Goal: Find specific page/section: Find specific page/section

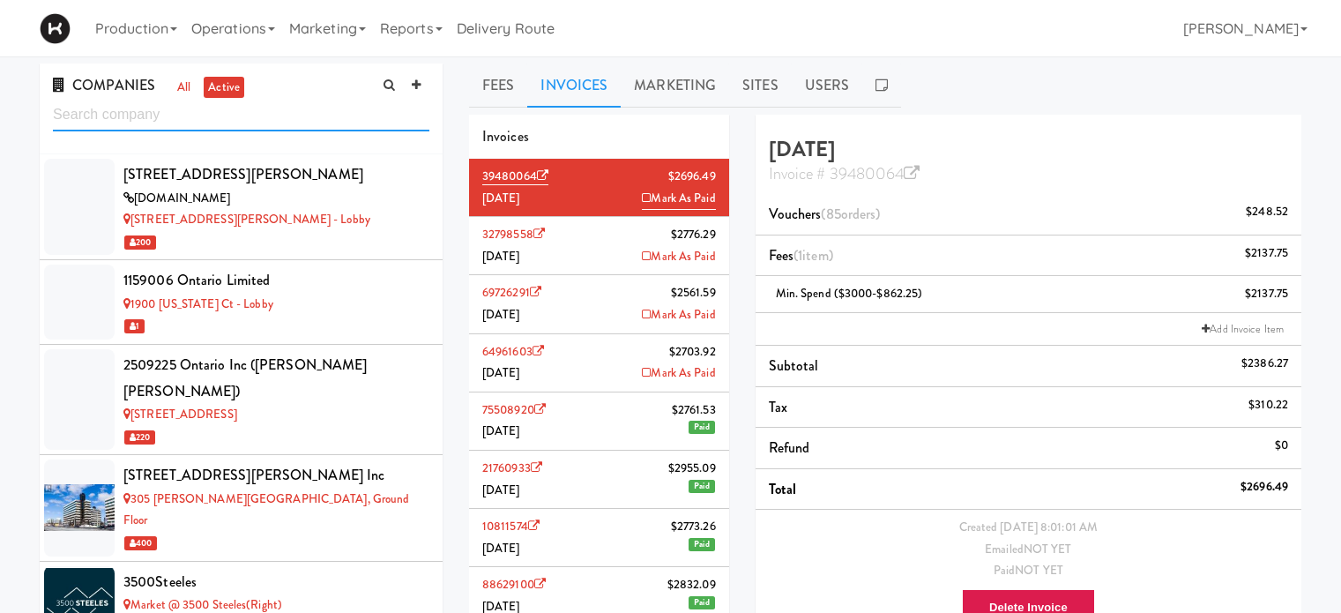
drag, startPoint x: 0, startPoint y: 0, endPoint x: 265, endPoint y: 123, distance: 291.6
click at [265, 123] on input "text" at bounding box center [241, 115] width 377 height 33
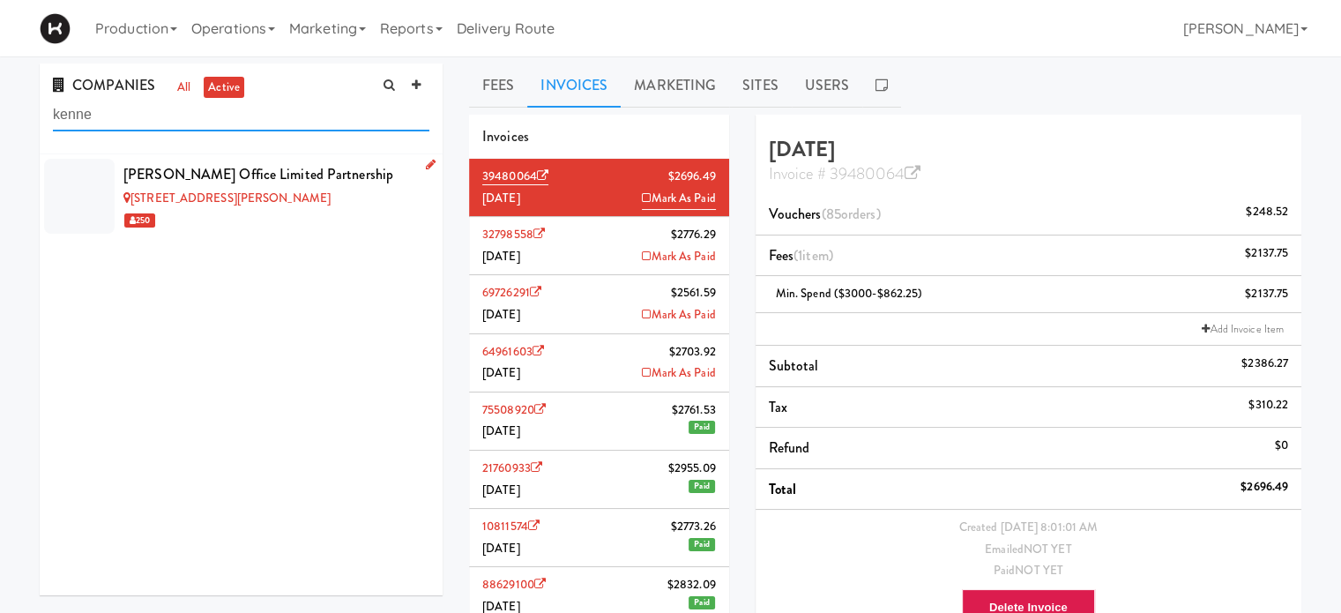
type input "kenne"
click at [313, 191] on div "[STREET_ADDRESS][PERSON_NAME]" at bounding box center [276, 199] width 306 height 22
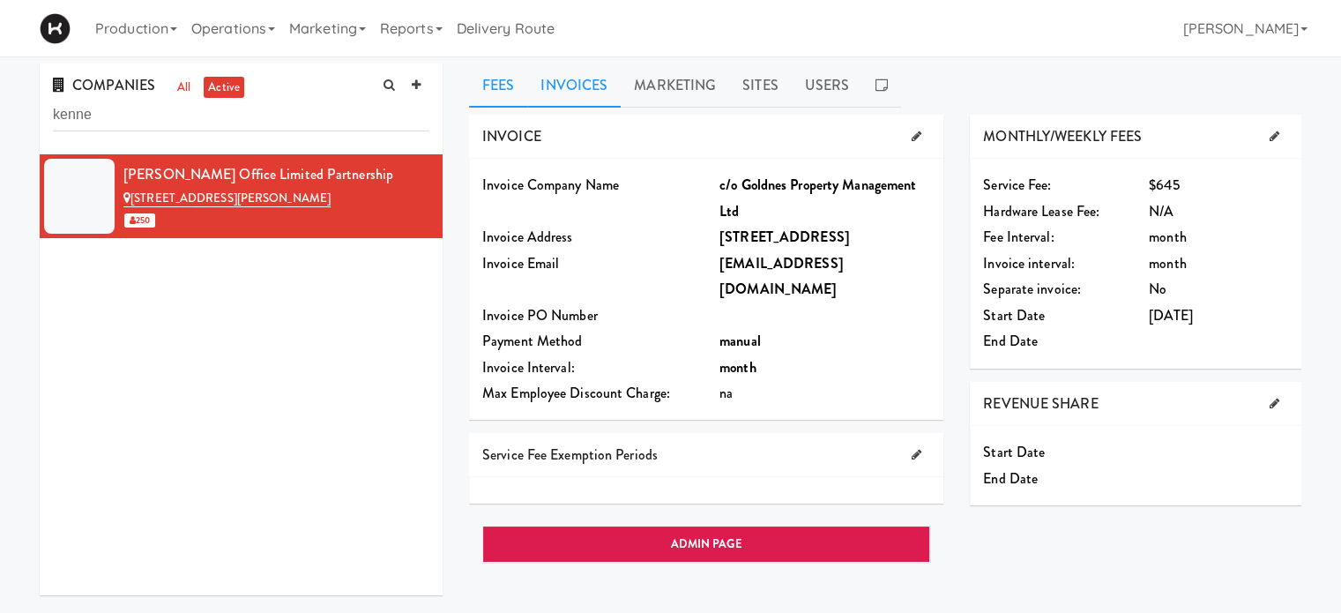
click at [580, 96] on link "Invoices" at bounding box center [573, 86] width 93 height 44
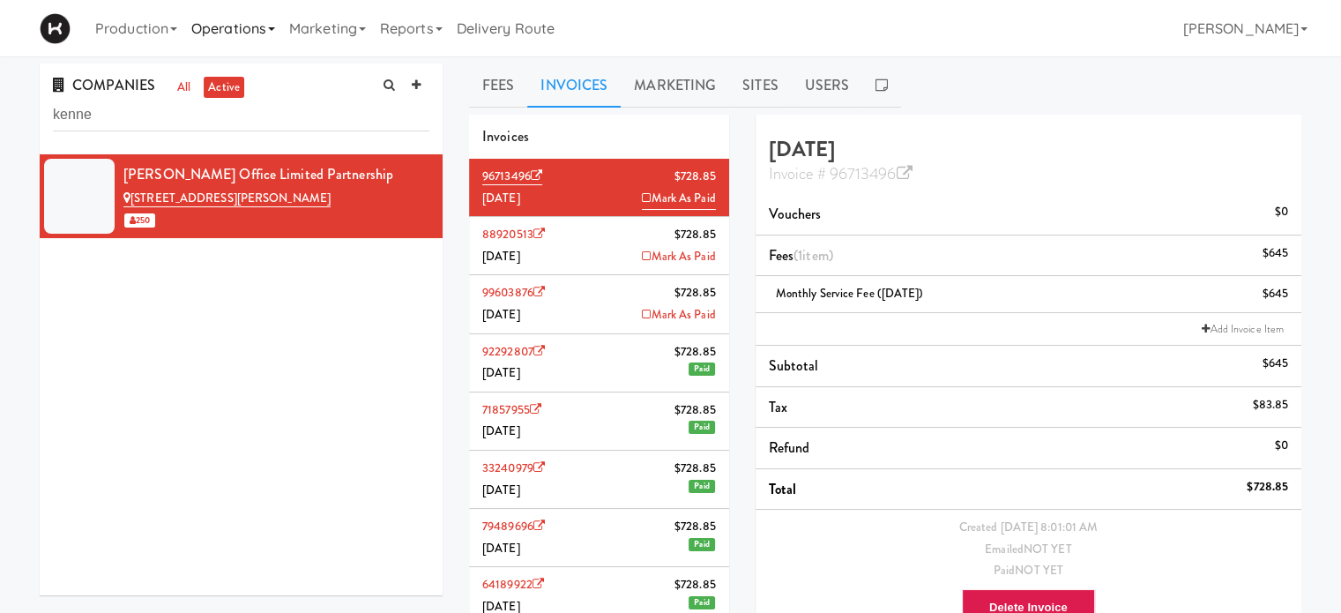
click at [223, 38] on link "Operations" at bounding box center [233, 28] width 98 height 56
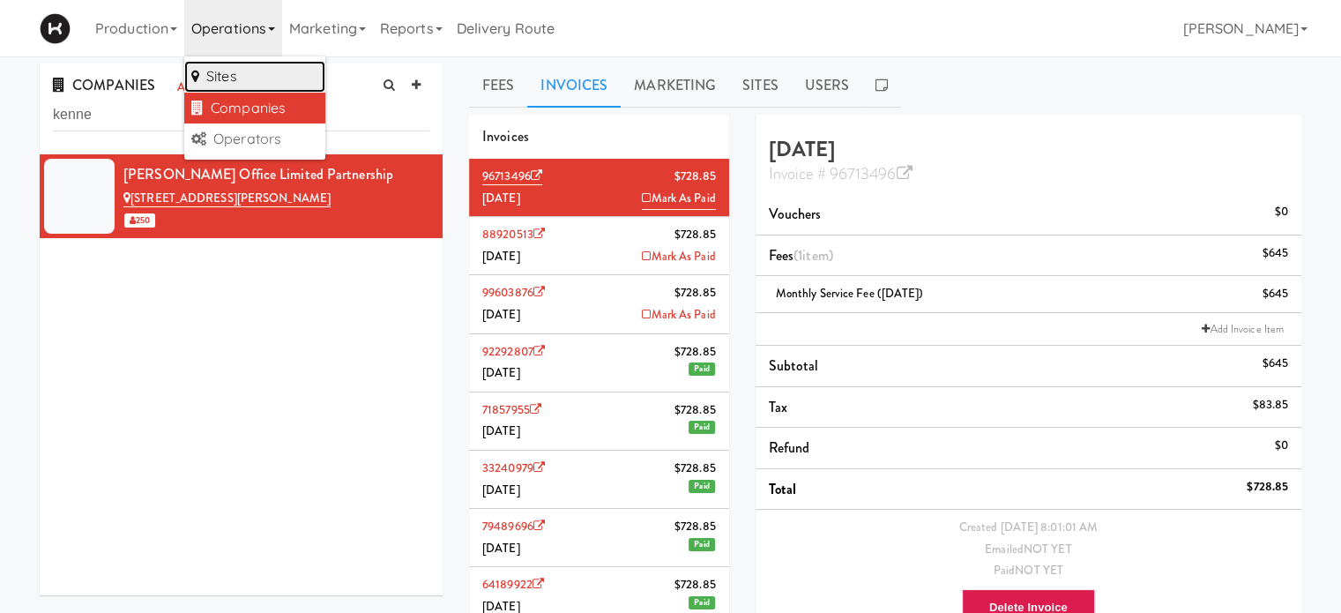
click at [238, 71] on link "Sites" at bounding box center [254, 77] width 141 height 32
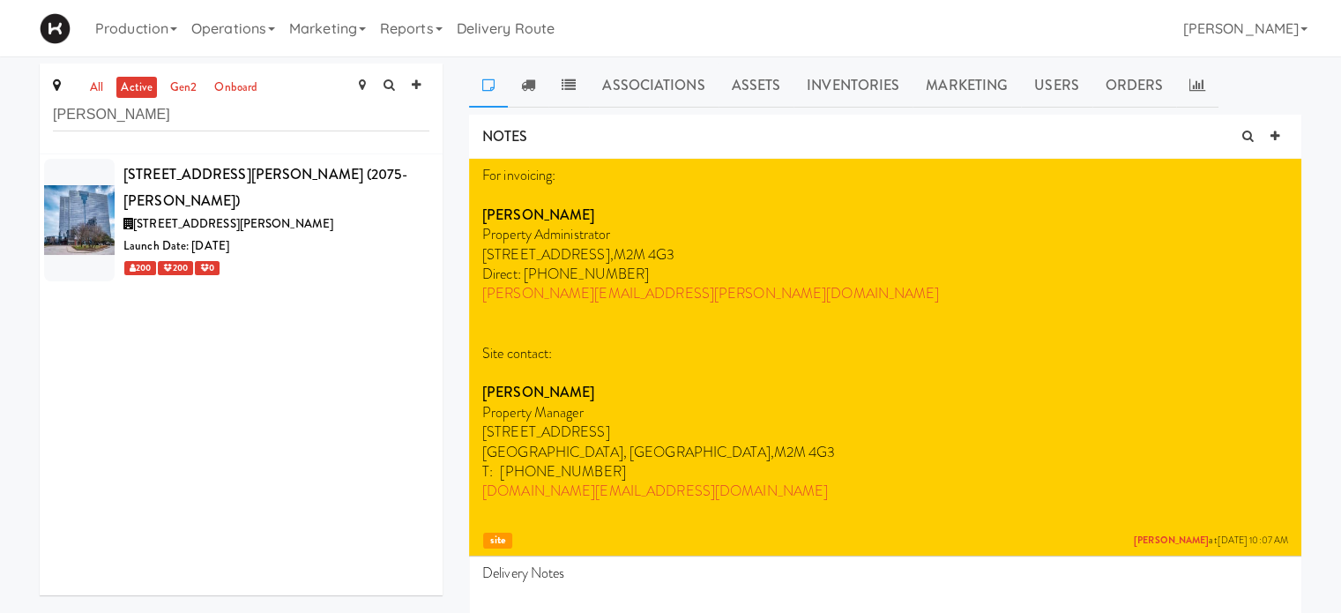
type input "[PERSON_NAME]"
click at [342, 257] on div "200 200 0" at bounding box center [276, 268] width 306 height 22
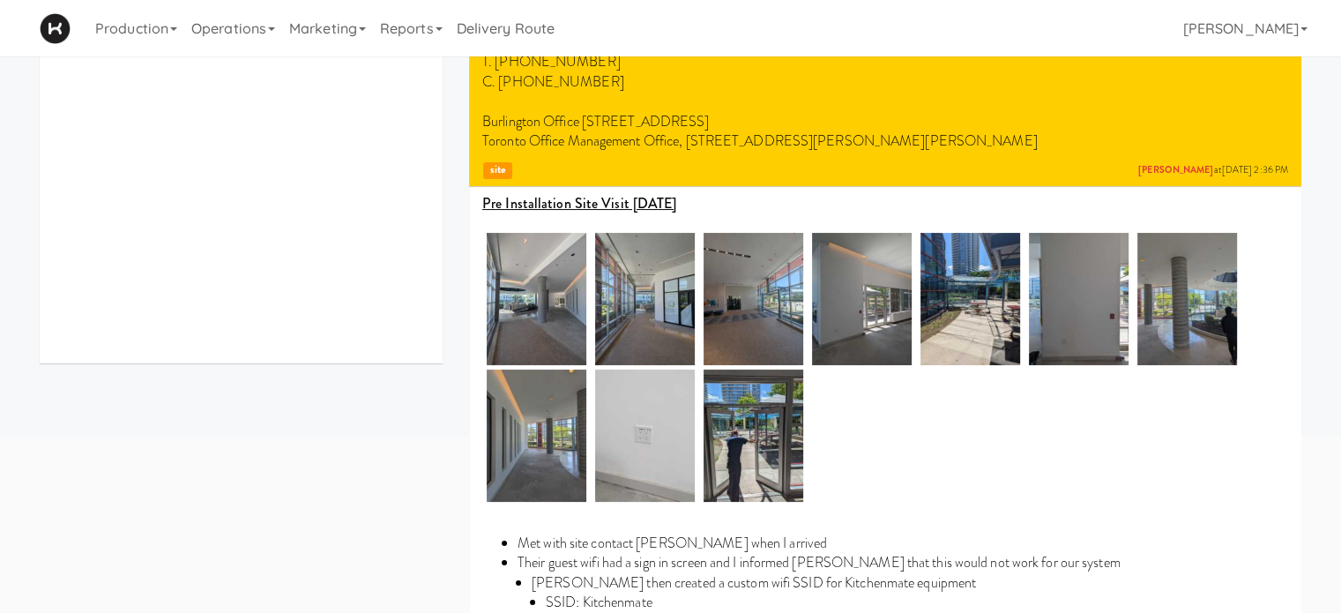
scroll to position [243, 0]
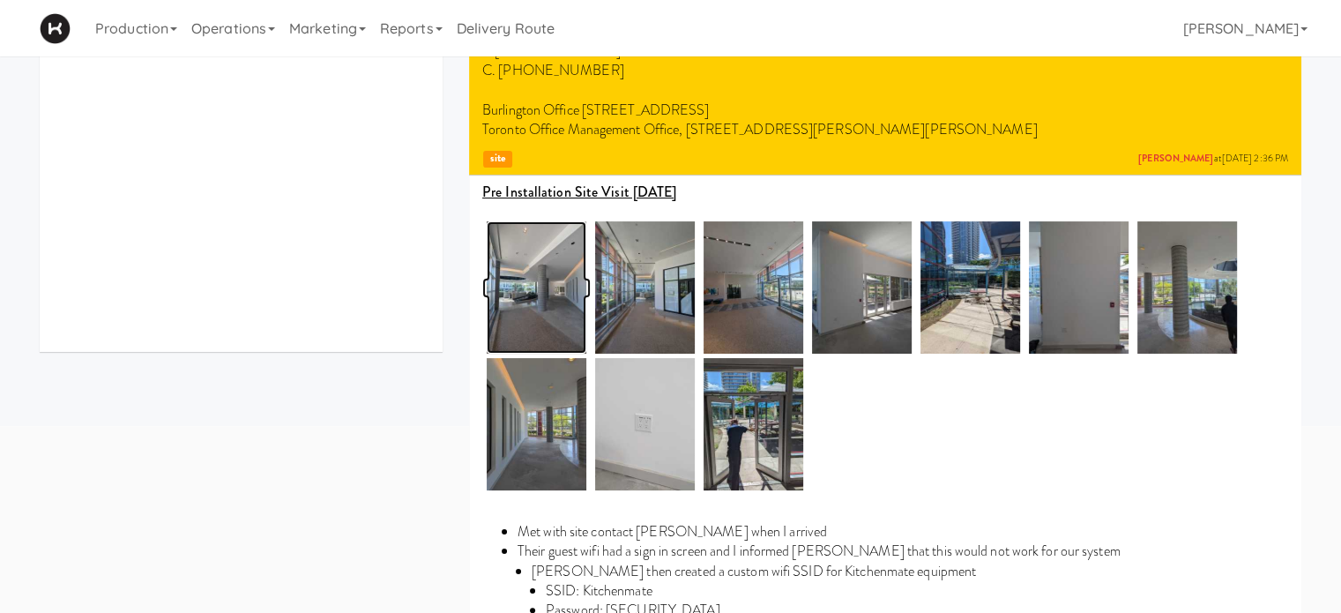
click at [538, 309] on img at bounding box center [537, 287] width 100 height 132
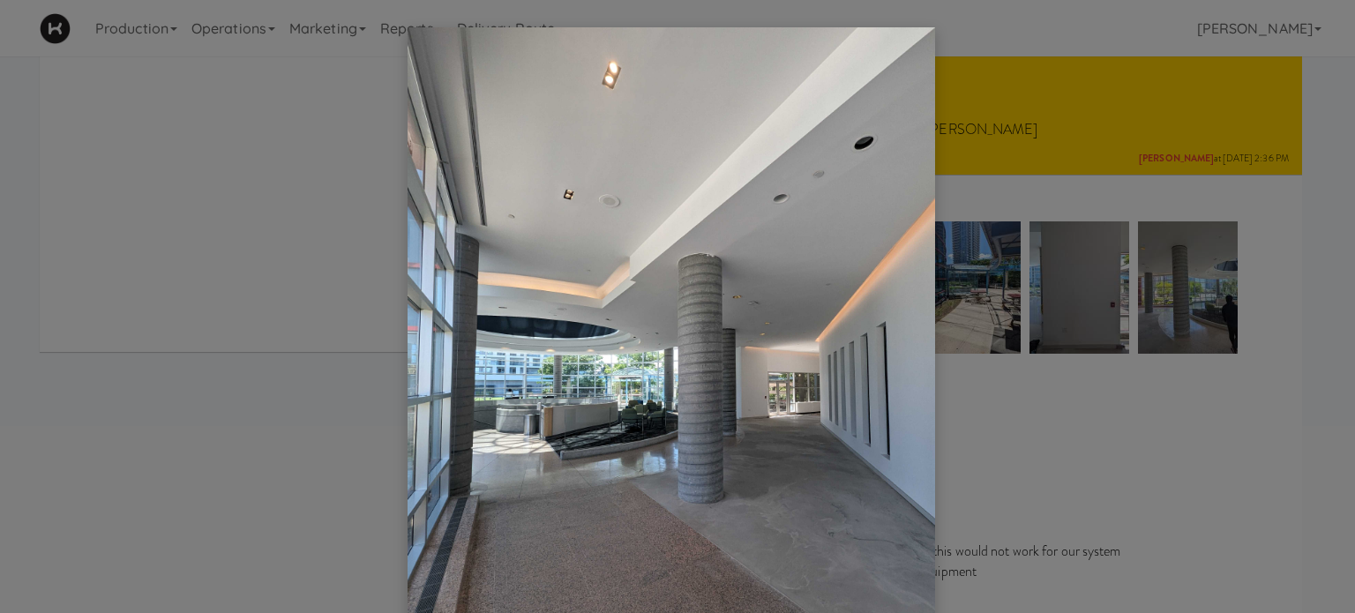
click at [1027, 403] on div at bounding box center [677, 306] width 1355 height 613
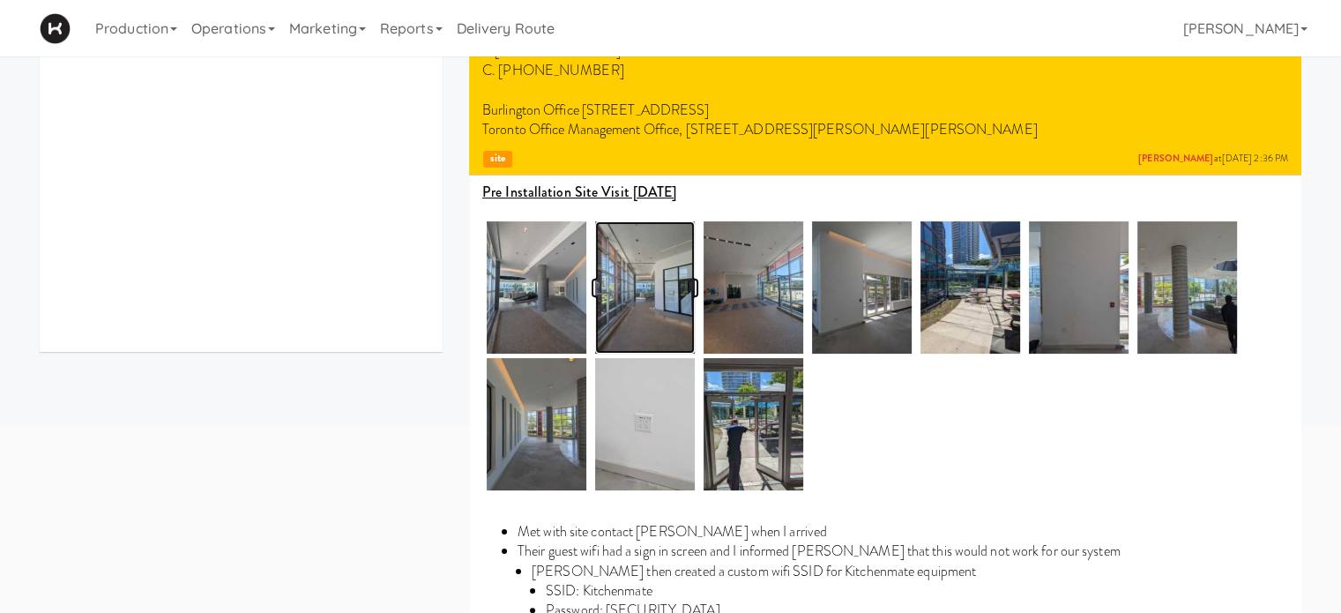
click at [651, 303] on img at bounding box center [645, 287] width 100 height 132
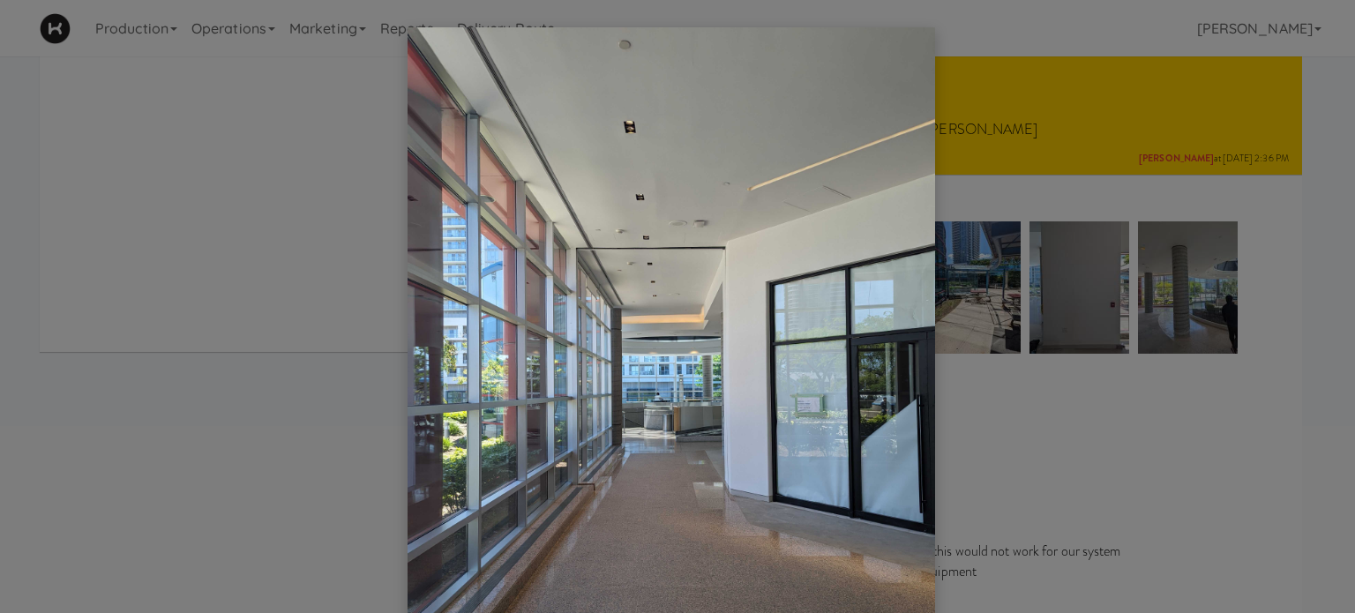
click at [1114, 441] on div at bounding box center [677, 306] width 1355 height 613
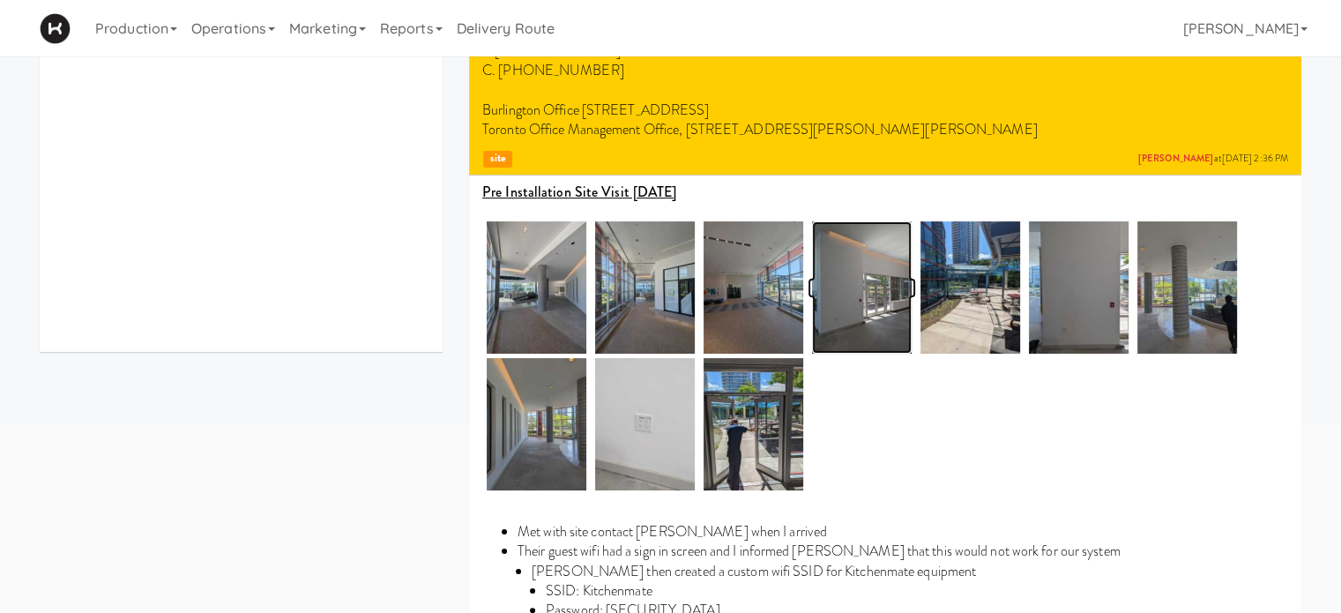
click at [855, 291] on img at bounding box center [862, 287] width 100 height 132
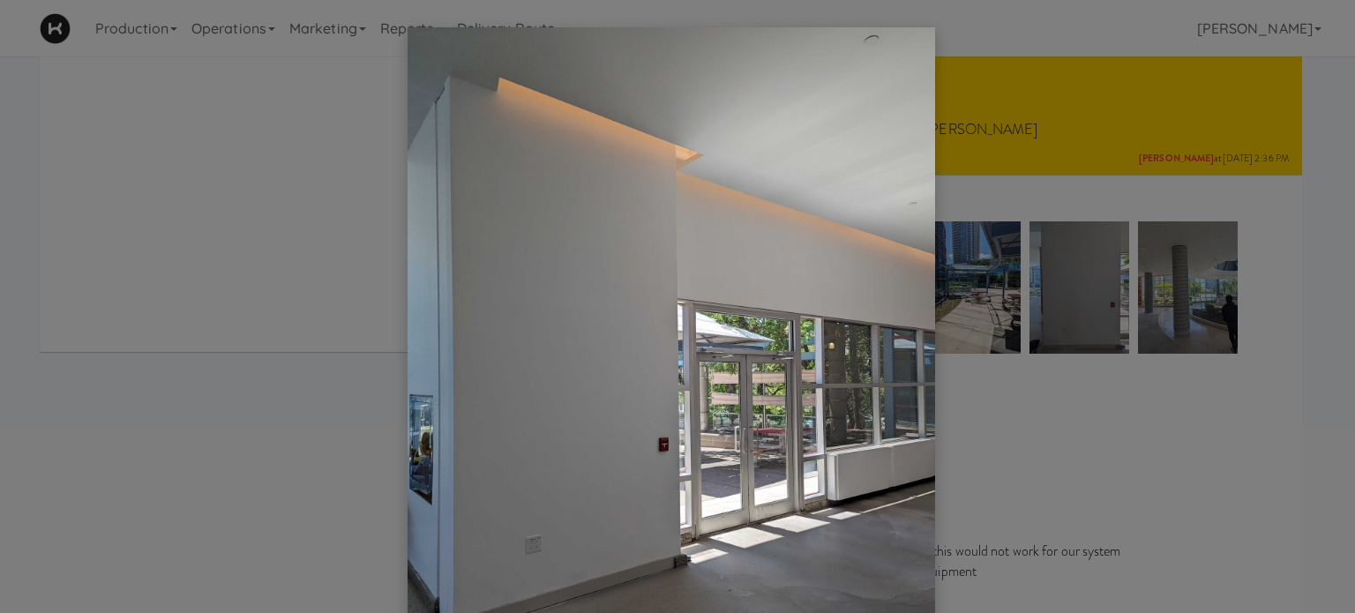
click at [1058, 433] on div at bounding box center [677, 306] width 1355 height 613
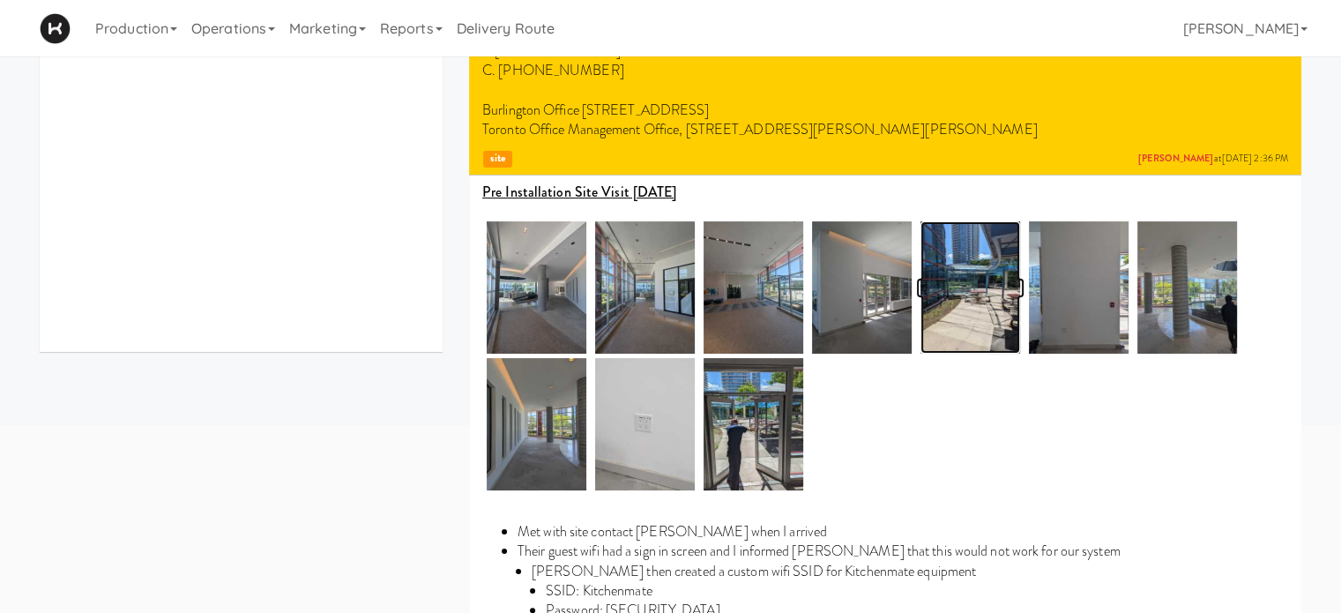
click at [967, 275] on img at bounding box center [971, 287] width 100 height 132
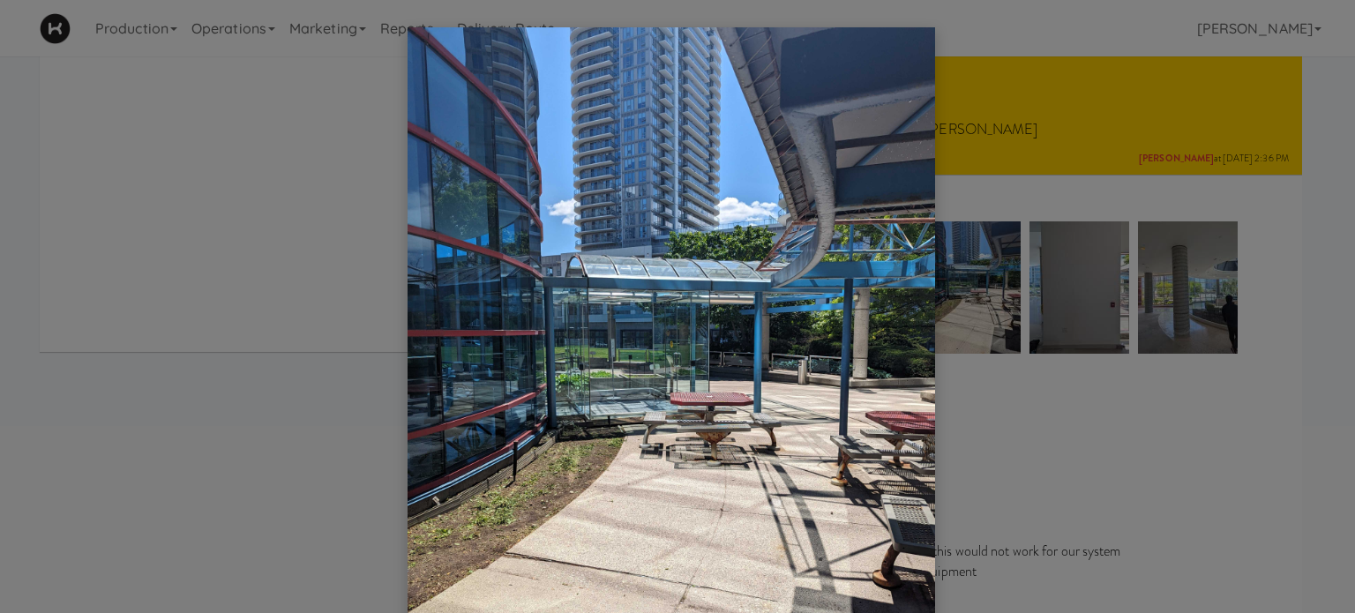
click at [1141, 458] on div at bounding box center [677, 306] width 1355 height 613
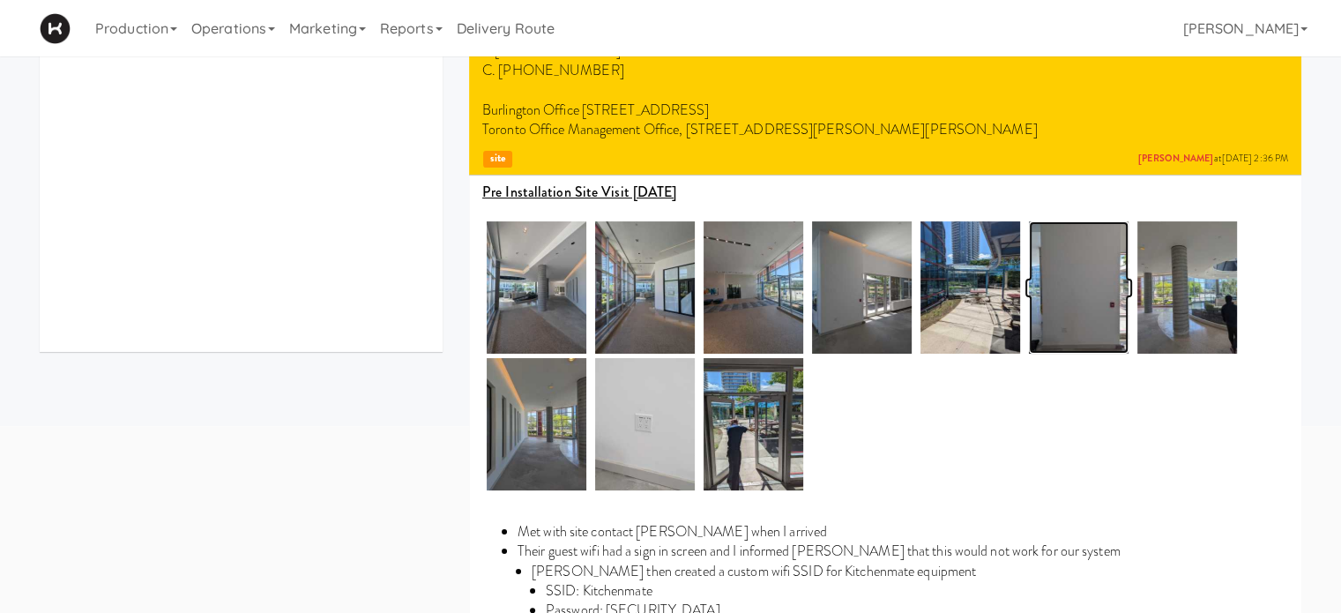
click at [1094, 310] on img at bounding box center [1079, 287] width 100 height 132
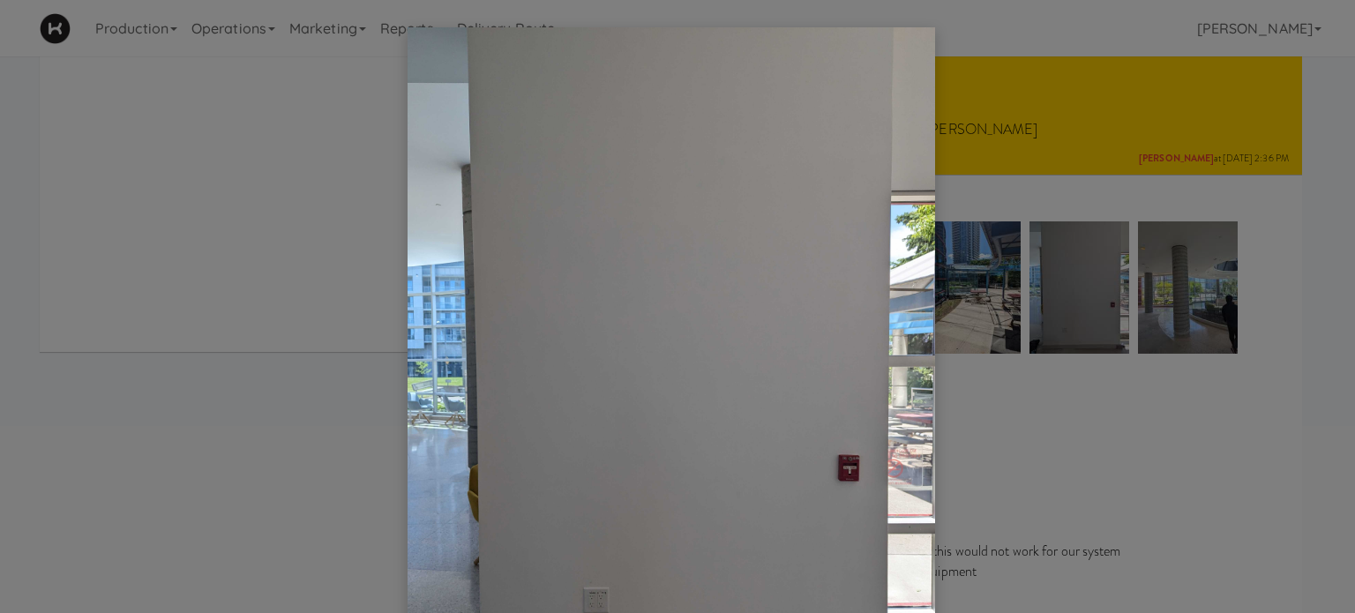
click at [1142, 437] on div at bounding box center [677, 306] width 1355 height 613
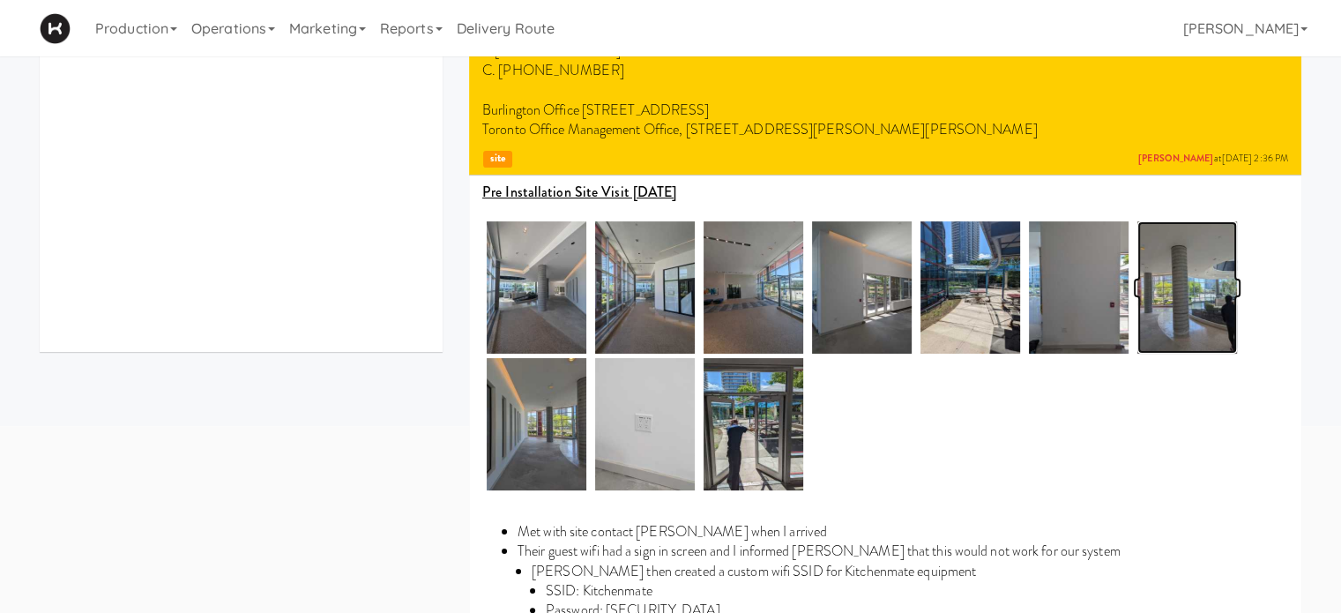
click at [1192, 325] on img at bounding box center [1188, 287] width 100 height 132
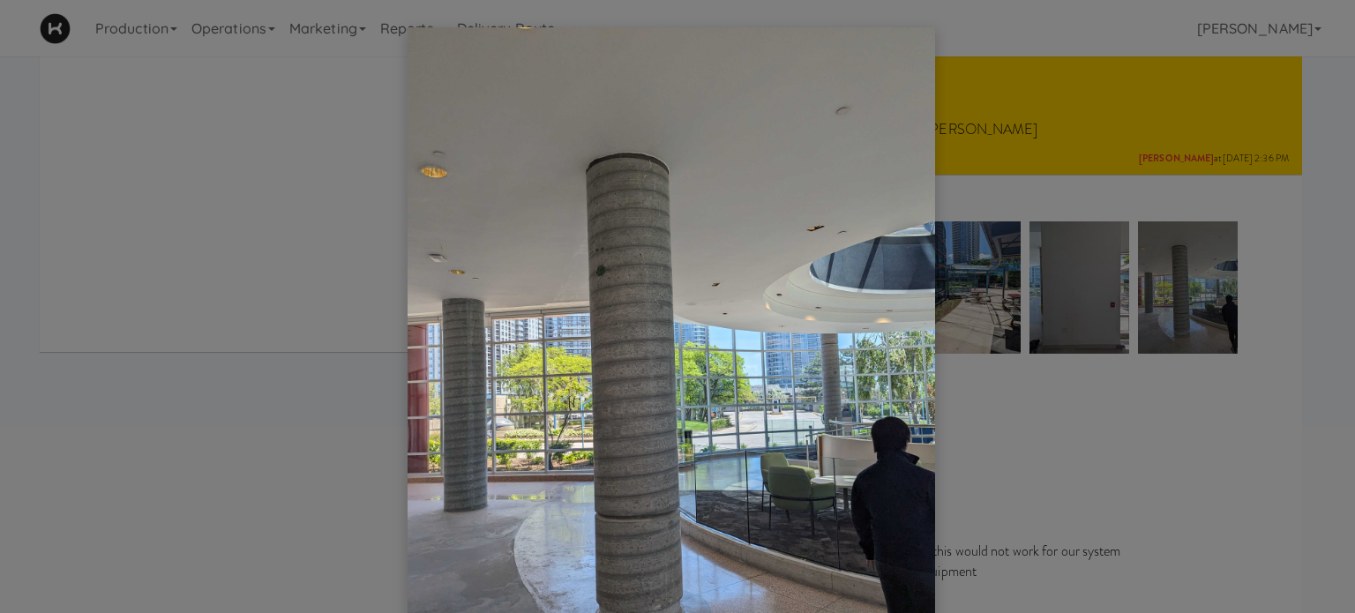
click at [1237, 422] on div at bounding box center [677, 306] width 1355 height 613
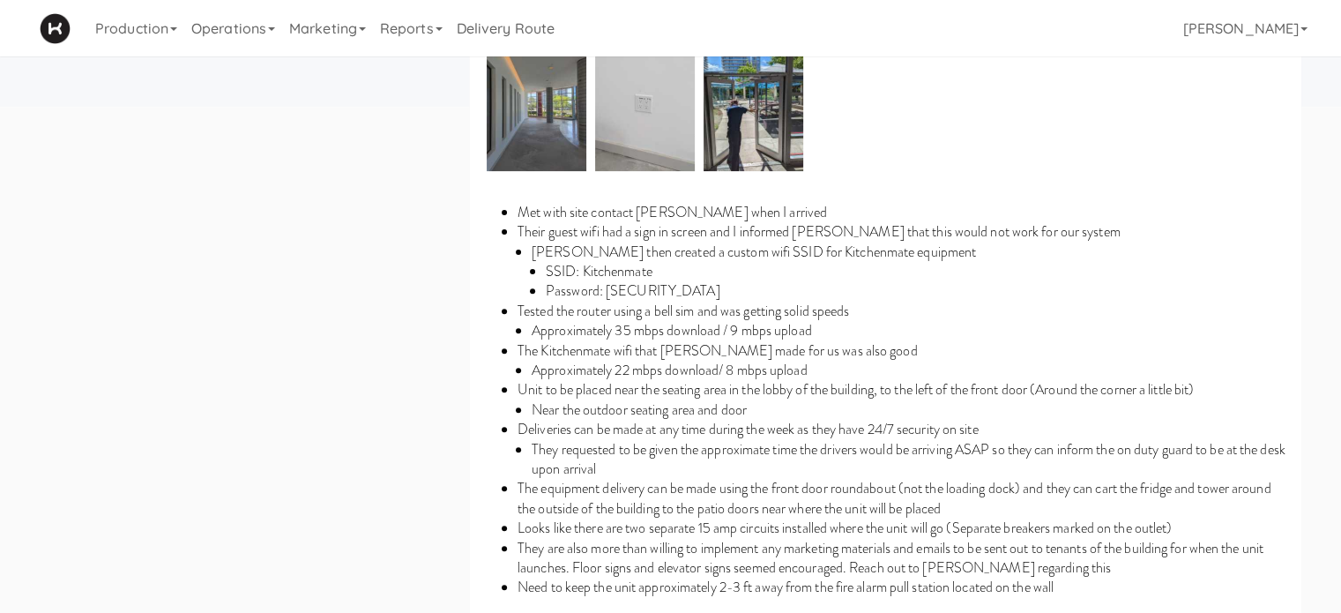
scroll to position [0, 0]
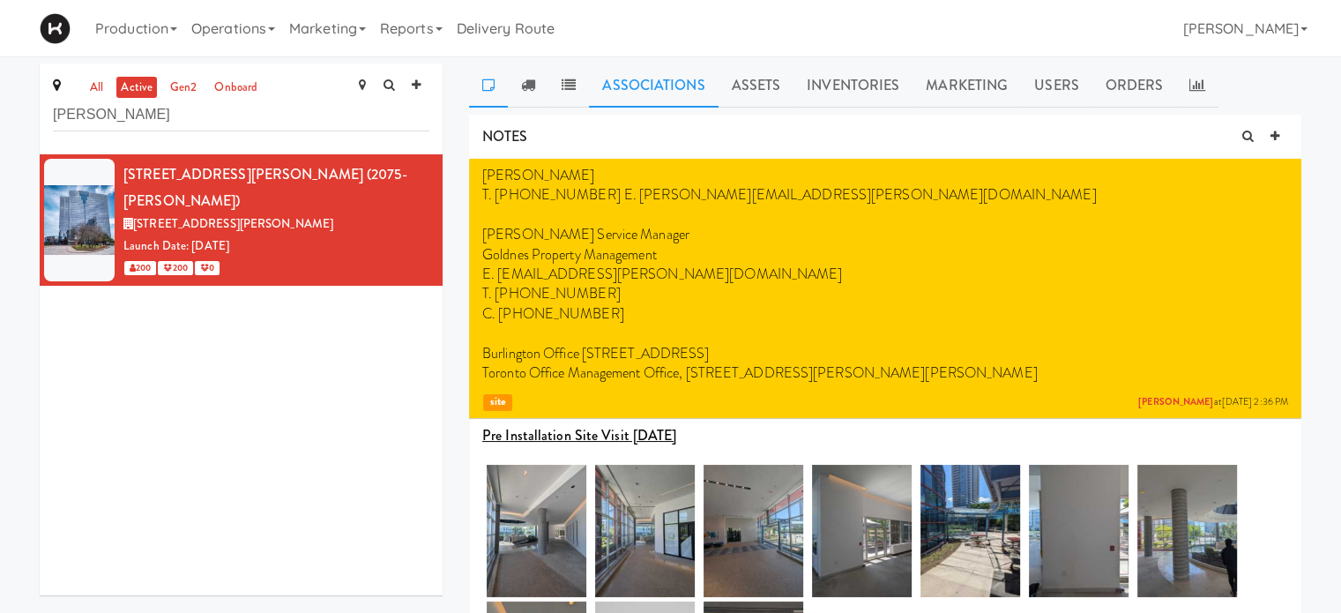
click at [657, 91] on link "Associations" at bounding box center [653, 86] width 129 height 44
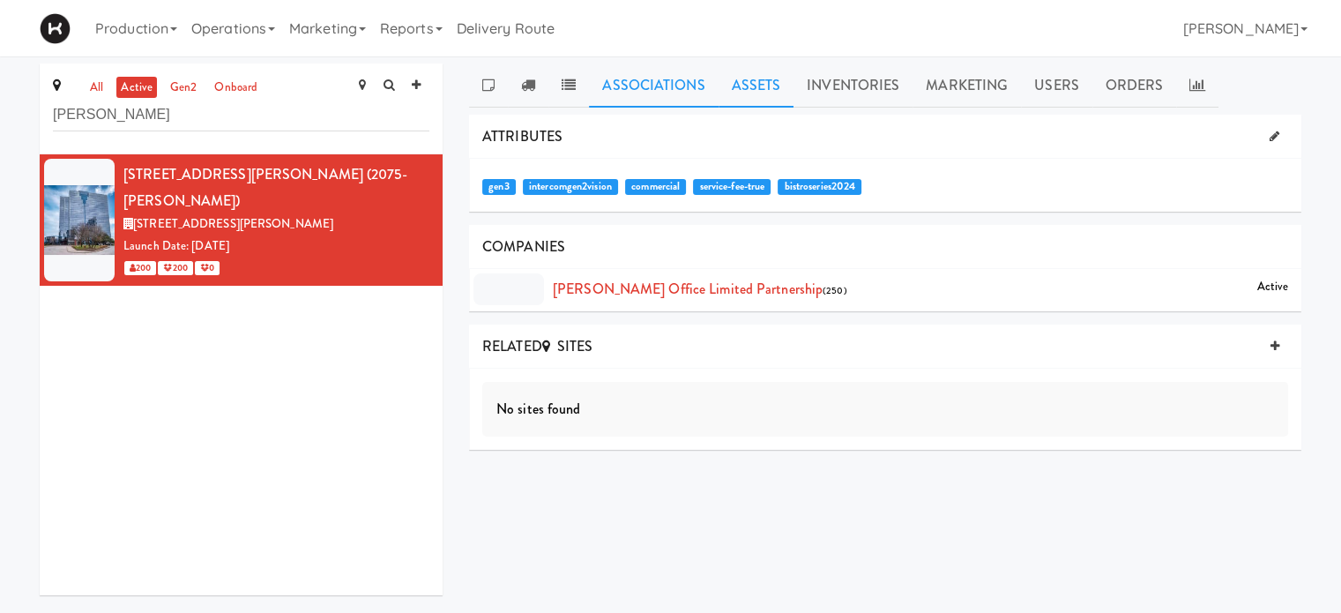
click at [738, 86] on link "Assets" at bounding box center [757, 86] width 76 height 44
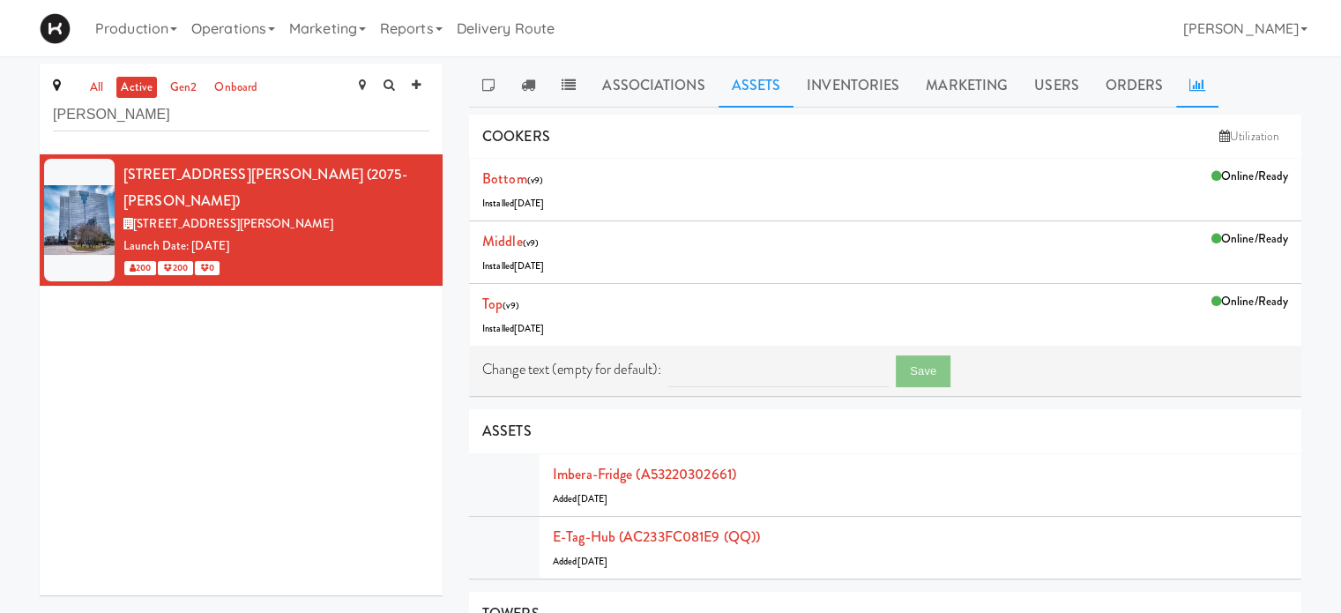
click at [1191, 84] on icon at bounding box center [1198, 85] width 16 height 14
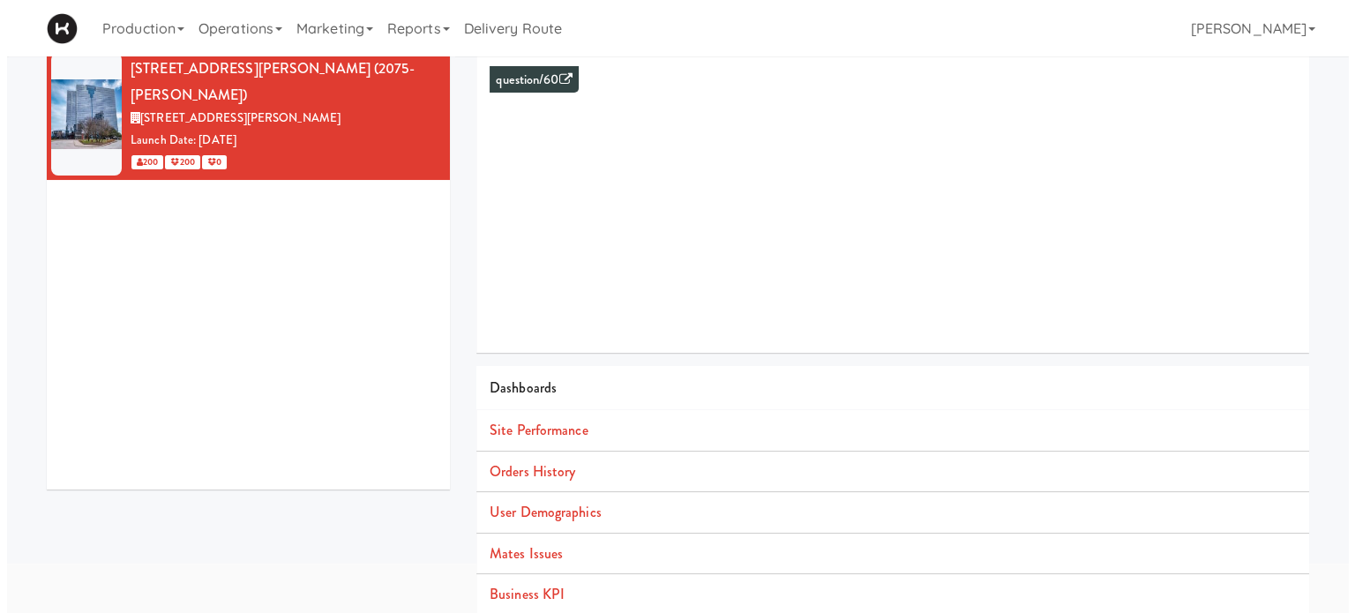
scroll to position [134, 0]
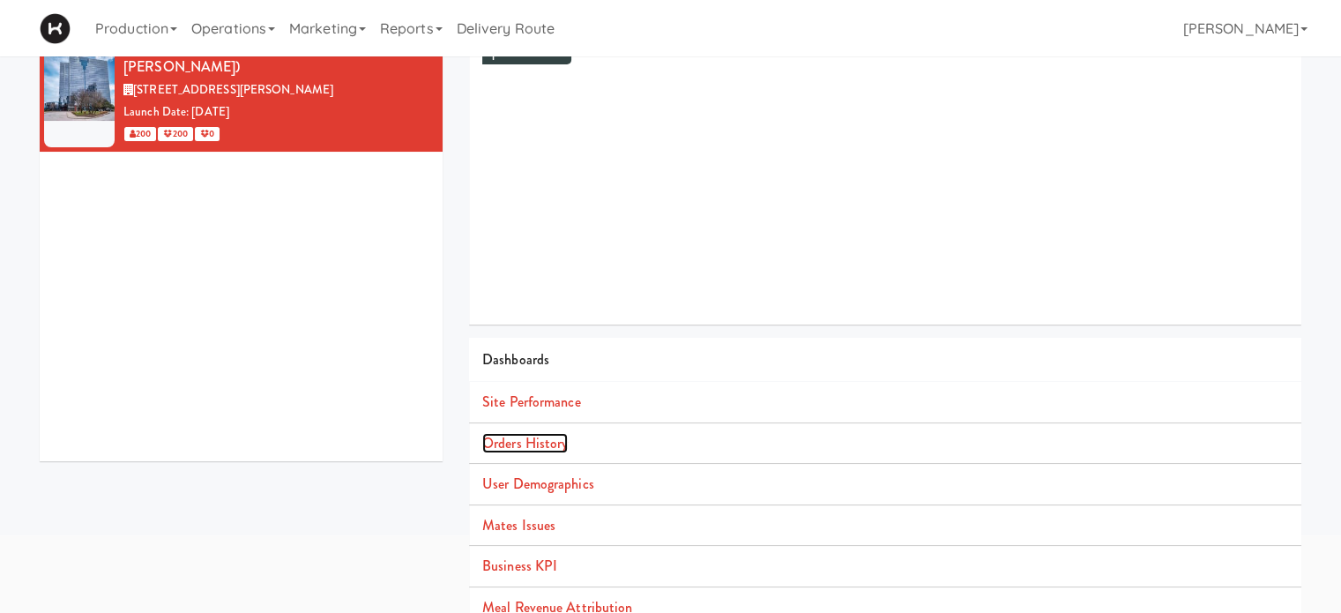
click at [540, 442] on link "Orders History" at bounding box center [525, 443] width 86 height 20
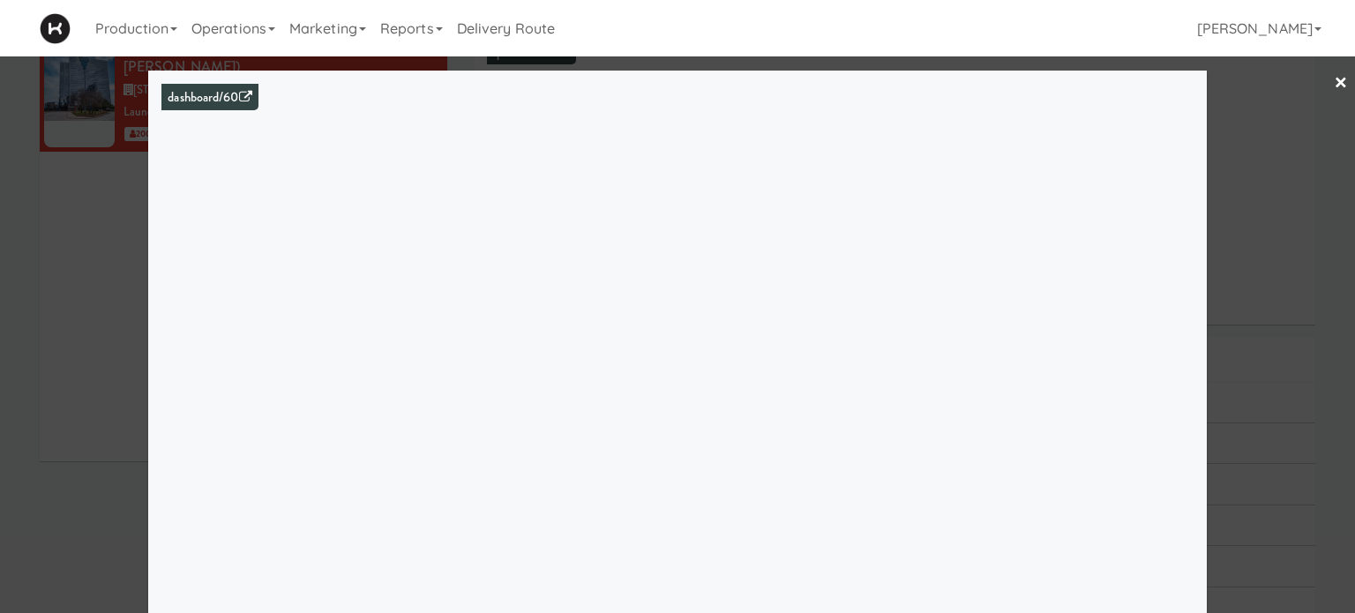
click at [1235, 219] on div at bounding box center [677, 306] width 1355 height 613
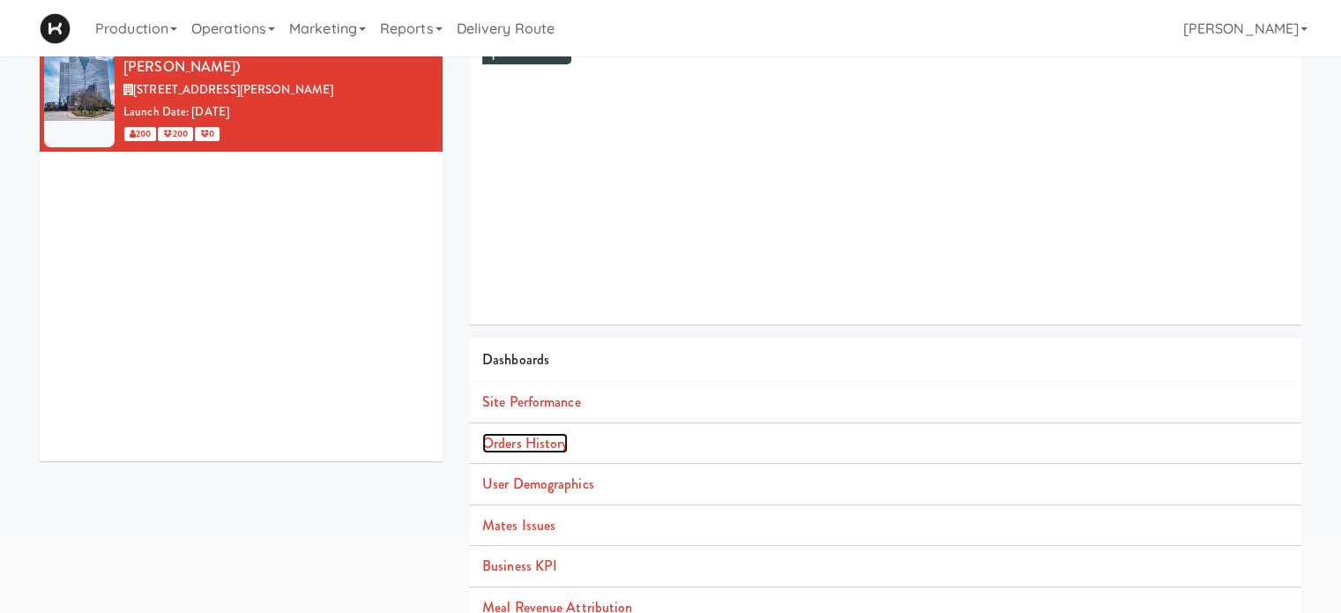
click at [489, 439] on link "Orders History" at bounding box center [525, 443] width 86 height 20
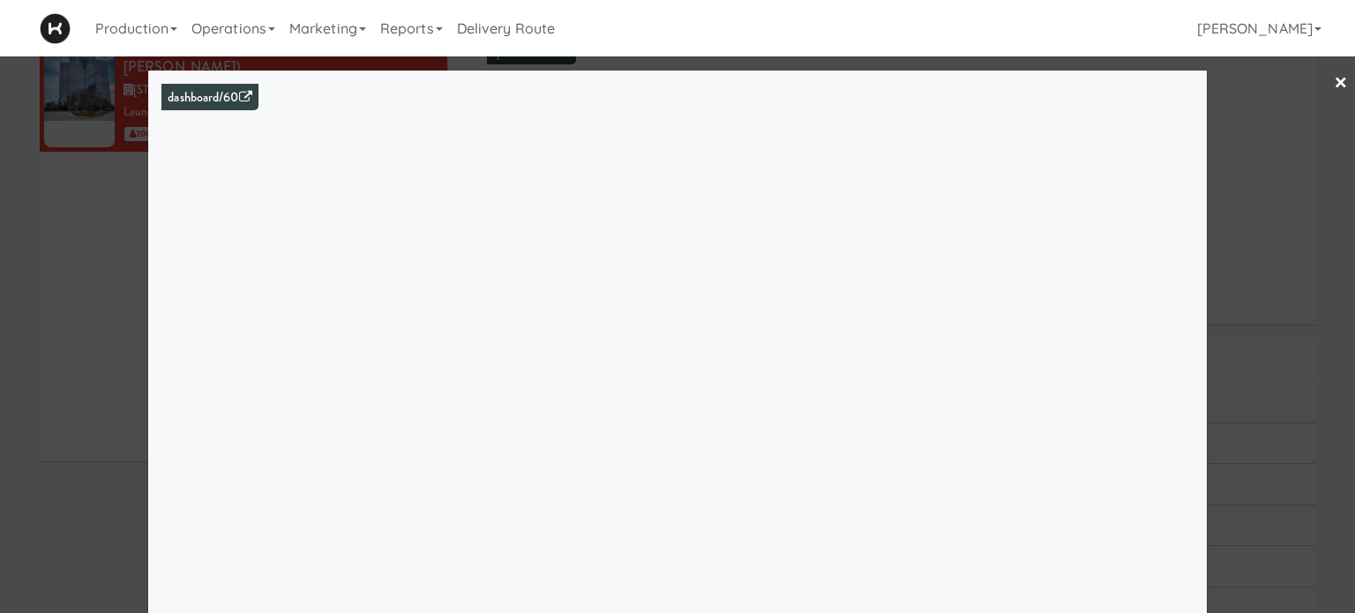
click at [1197, 167] on div "dashboard/60" at bounding box center [677, 353] width 1058 height 564
